Goal: Complete application form

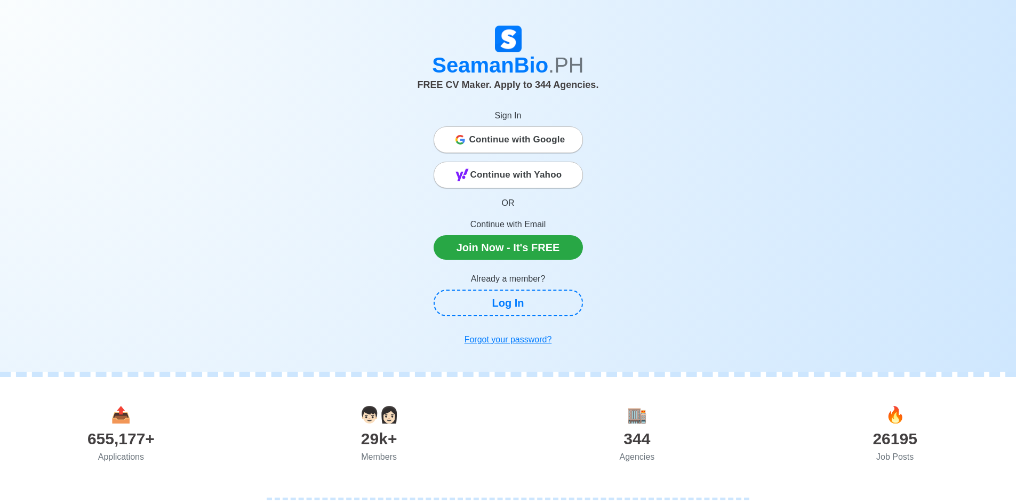
click at [522, 138] on span "Continue with Google" at bounding box center [517, 139] width 96 height 21
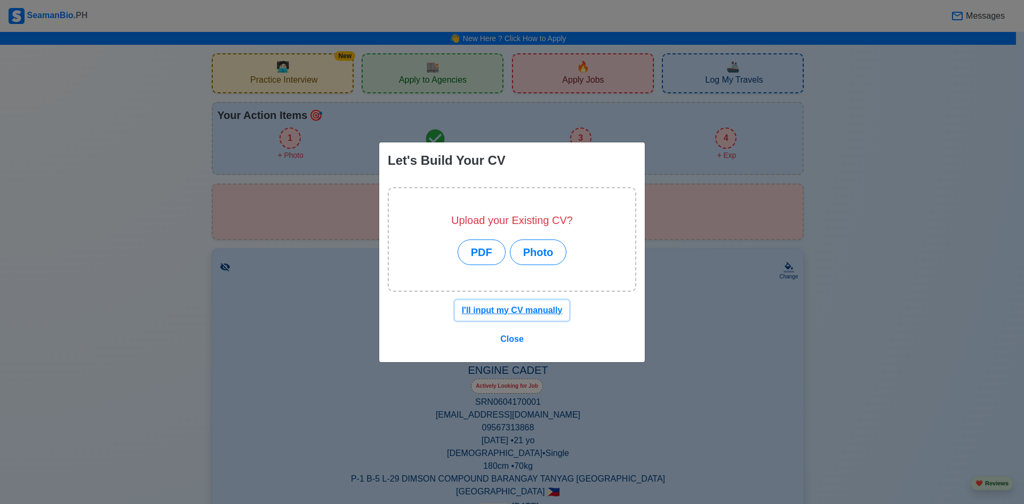
click at [521, 306] on u "I'll input my CV manually" at bounding box center [512, 310] width 101 height 9
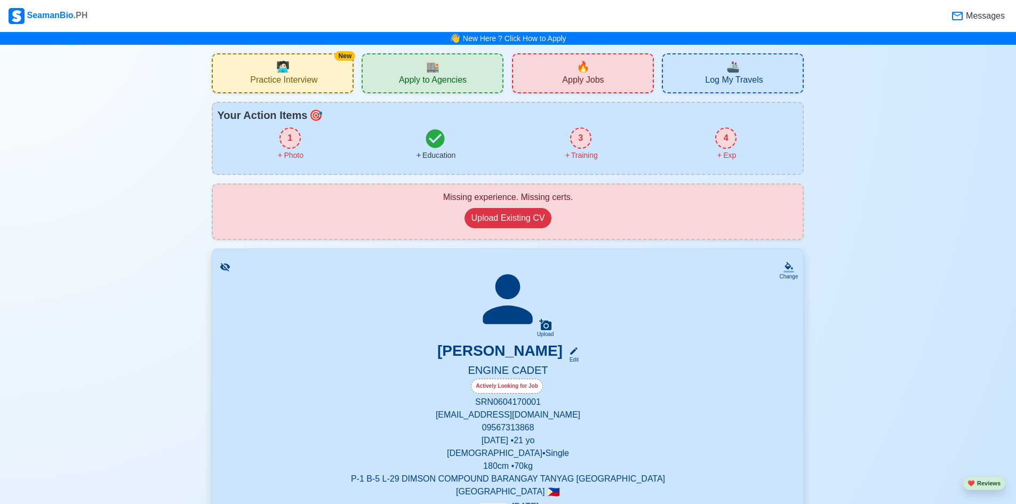
click at [299, 143] on div "1" at bounding box center [289, 137] width 21 height 21
click at [587, 138] on div "3" at bounding box center [580, 137] width 21 height 21
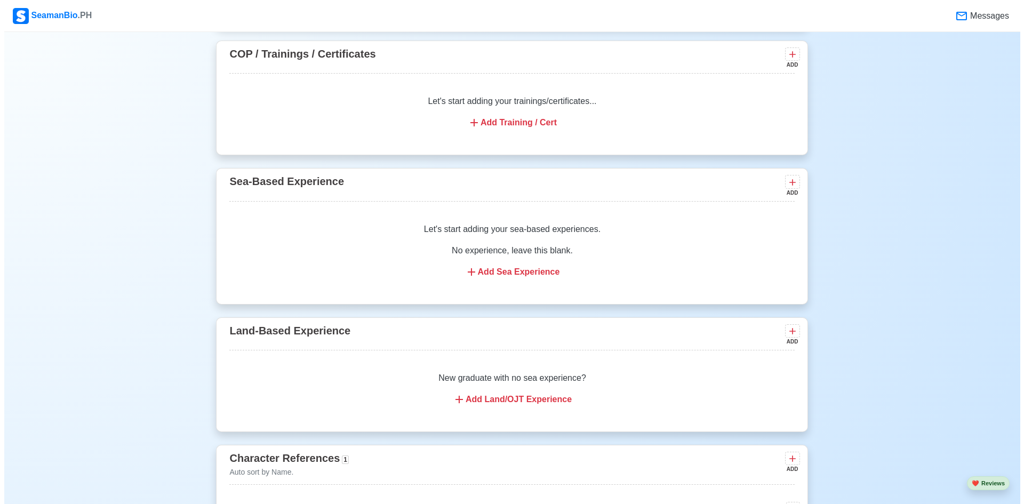
scroll to position [1196, 0]
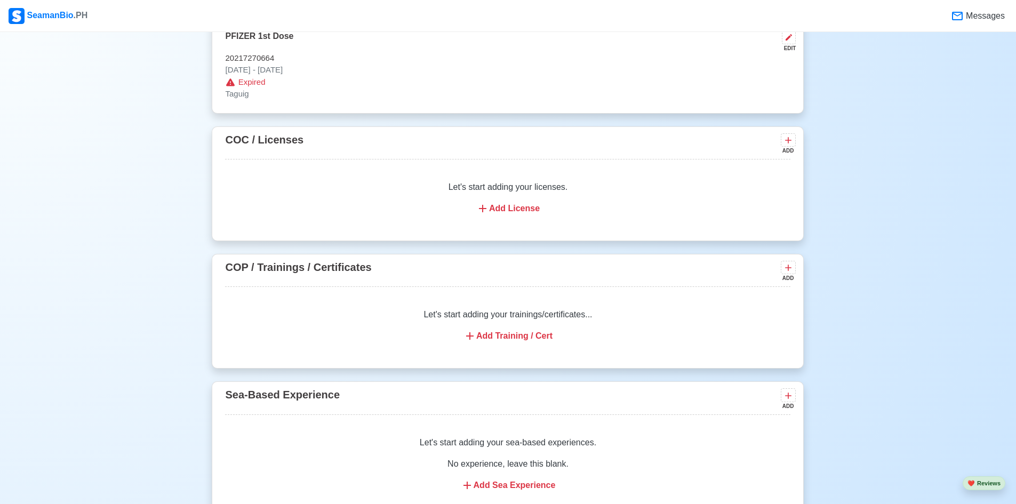
click at [486, 342] on div "Add Training / Cert" at bounding box center [508, 336] width 540 height 13
